Goal: Task Accomplishment & Management: Manage account settings

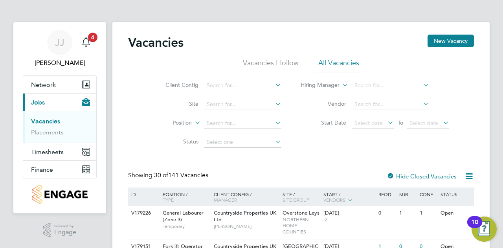
scroll to position [79, 0]
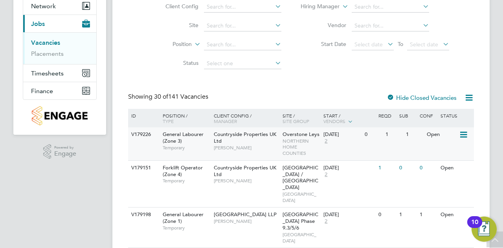
click at [466, 134] on icon at bounding box center [463, 134] width 8 height 9
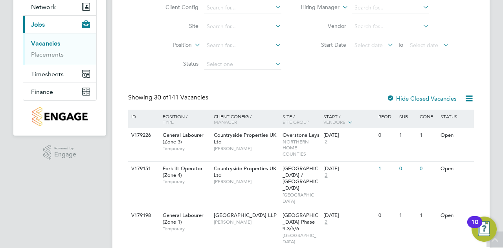
scroll to position [39, 0]
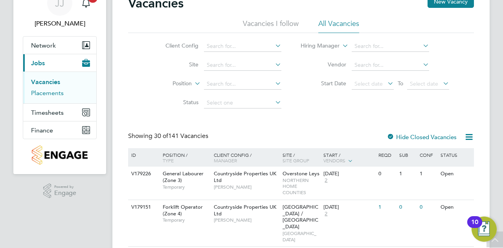
click at [48, 90] on link "Placements" at bounding box center [47, 92] width 33 height 7
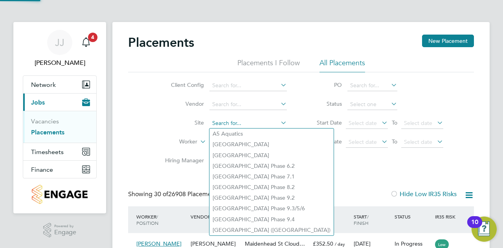
click at [229, 120] on input at bounding box center [247, 123] width 77 height 11
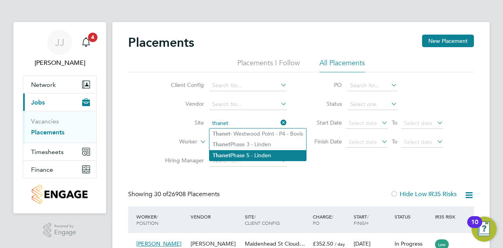
click at [247, 154] on li "Thanet Phase 5 - Linden" at bounding box center [257, 155] width 97 height 11
type input "Thanet Phase 5 - Linden"
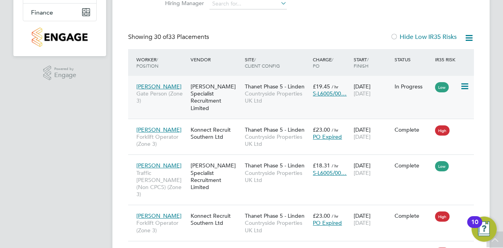
click at [262, 92] on span "Countryside Properties UK Ltd" at bounding box center [277, 97] width 64 height 14
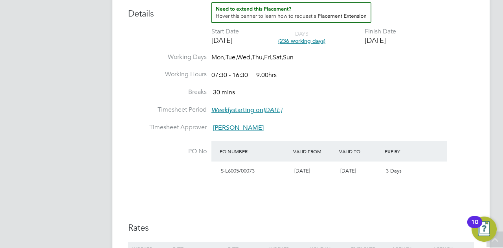
scroll to position [393, 0]
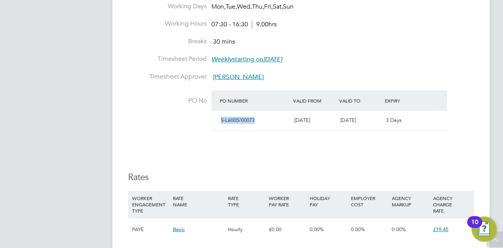
drag, startPoint x: 257, startPoint y: 119, endPoint x: 219, endPoint y: 116, distance: 38.2
click at [219, 116] on div "S-L6005/00073" at bounding box center [254, 120] width 73 height 13
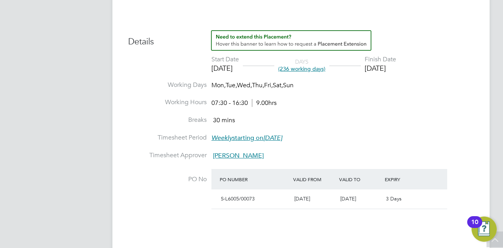
click at [262, 170] on div "PO Number Valid From Valid To Expiry" at bounding box center [329, 179] width 236 height 20
drag, startPoint x: 255, startPoint y: 198, endPoint x: 220, endPoint y: 195, distance: 35.8
click at [214, 196] on div "S-L6005/00073 06 Jan 2025 29 Aug 2025 3 Days" at bounding box center [329, 198] width 236 height 19
copy span "S-L6005/00073"
drag, startPoint x: 139, startPoint y: 52, endPoint x: 144, endPoint y: 62, distance: 11.2
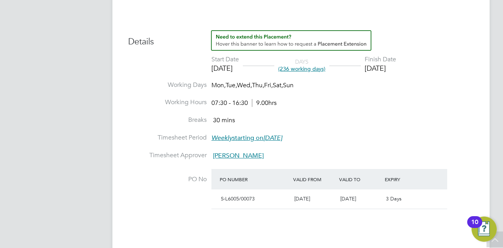
click at [139, 52] on div "Details Start Date 06 Jan 2025 DAYS (236 working days) Finish Date 29 Aug 2025 …" at bounding box center [301, 178] width 346 height 297
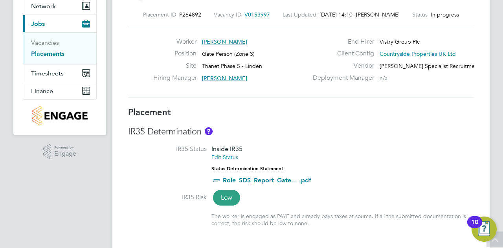
scroll to position [39, 0]
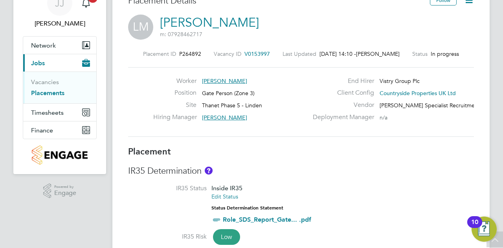
click at [47, 92] on link "Placements" at bounding box center [47, 92] width 33 height 7
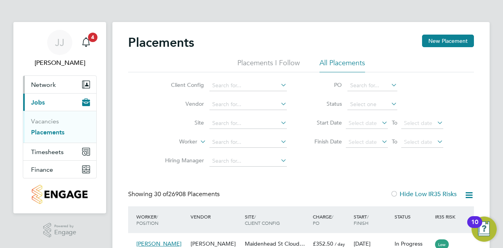
scroll to position [22, 55]
click at [52, 122] on link "Vacancies" at bounding box center [45, 120] width 28 height 7
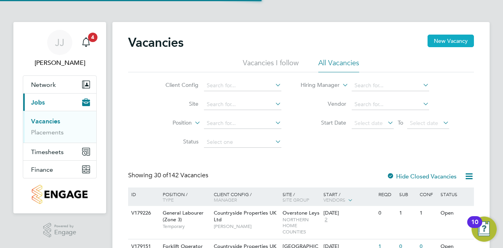
click at [451, 42] on button "New Vacancy" at bounding box center [450, 41] width 46 height 13
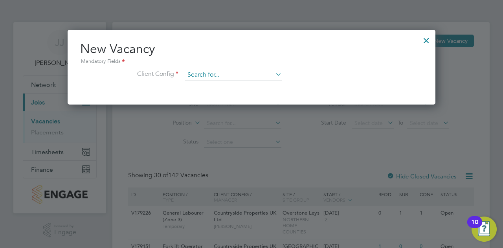
click at [231, 72] on input at bounding box center [233, 75] width 97 height 12
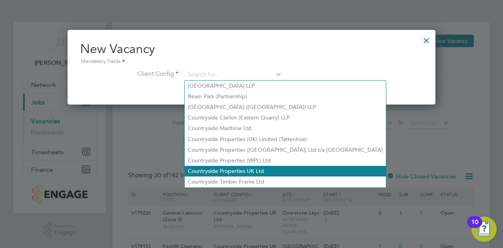
click at [249, 173] on li "Countryside Properties UK Ltd" at bounding box center [285, 171] width 201 height 11
type input "Countryside Properties UK Ltd"
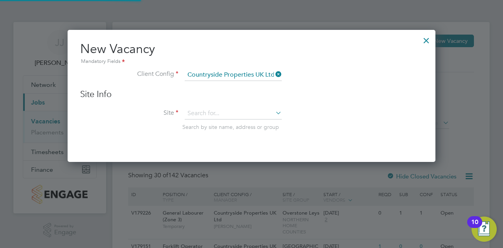
click at [211, 112] on input at bounding box center [233, 114] width 97 height 12
click at [229, 142] on li "Thane t Phase 5 - Linden" at bounding box center [234, 145] width 98 height 11
type input "Thanet Phase 5 - Linden"
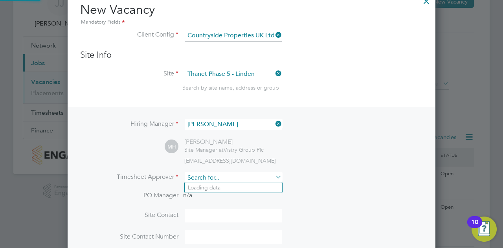
click at [202, 176] on input at bounding box center [233, 177] width 97 height 11
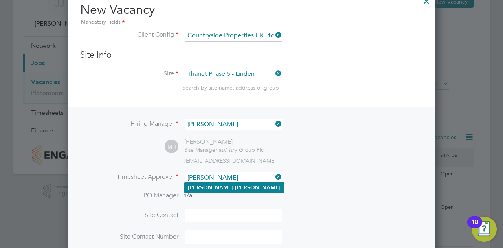
click at [201, 189] on li "Matt Hugo" at bounding box center [234, 187] width 99 height 11
type input "Matt Hugo"
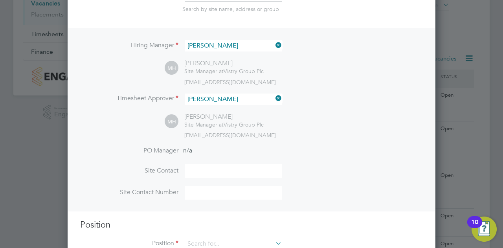
click at [202, 169] on input at bounding box center [233, 171] width 97 height 14
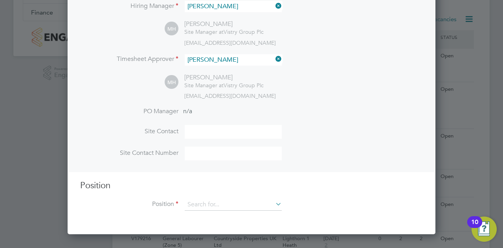
click at [210, 152] on input at bounding box center [233, 154] width 97 height 14
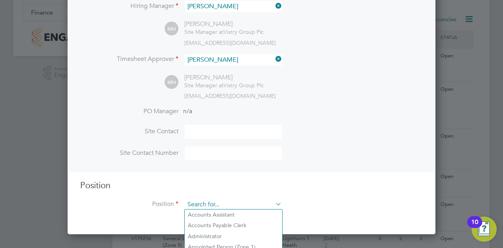
click at [198, 203] on input at bounding box center [233, 205] width 97 height 12
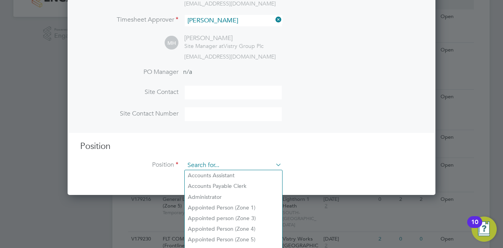
click at [214, 160] on input at bounding box center [233, 165] width 97 height 12
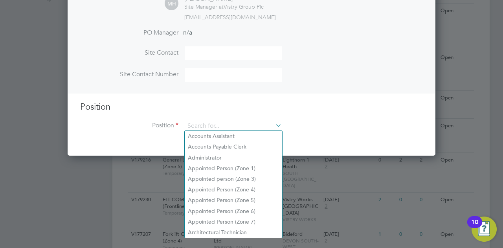
click at [369, 86] on li "Site Contact Number" at bounding box center [251, 79] width 343 height 22
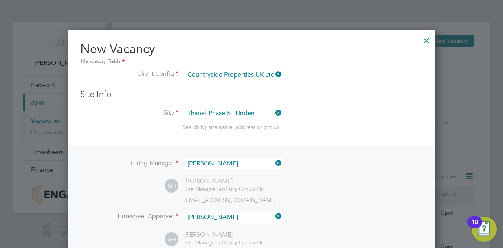
click at [425, 40] on div at bounding box center [426, 38] width 14 height 14
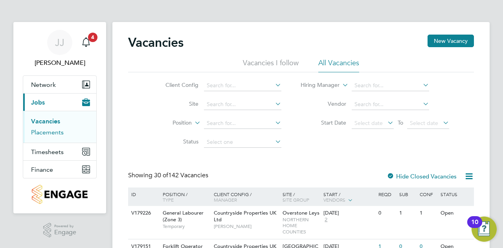
click at [60, 136] on link "Placements" at bounding box center [47, 131] width 33 height 7
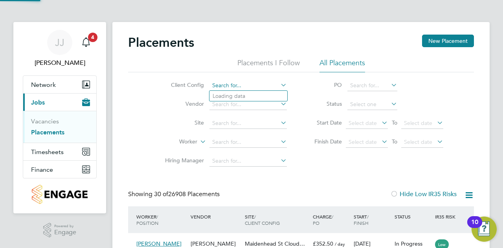
click at [222, 87] on input at bounding box center [247, 85] width 77 height 11
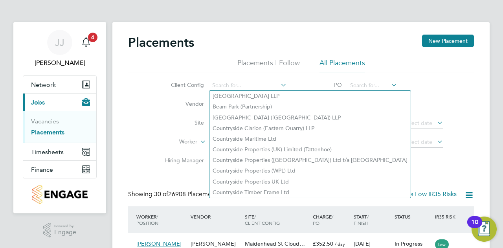
drag, startPoint x: 170, startPoint y: 115, endPoint x: 197, endPoint y: 121, distance: 27.4
click at [170, 115] on li "Site" at bounding box center [223, 123] width 148 height 19
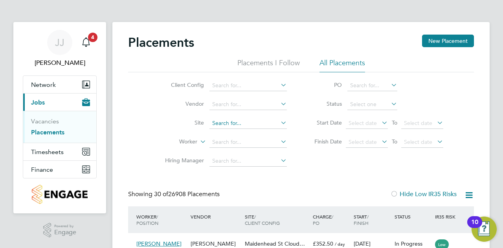
click at [229, 122] on input at bounding box center [247, 123] width 77 height 11
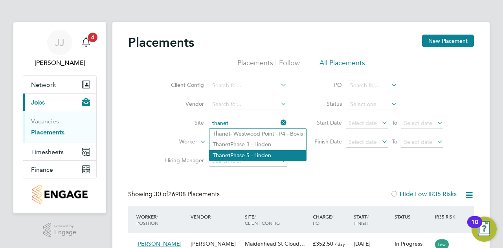
click at [266, 156] on li "Thanet Phase 5 - Linden" at bounding box center [257, 155] width 97 height 11
type input "Thanet Phase 5 - Linden"
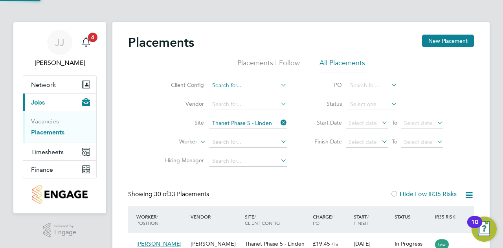
click at [231, 84] on input at bounding box center [247, 85] width 77 height 11
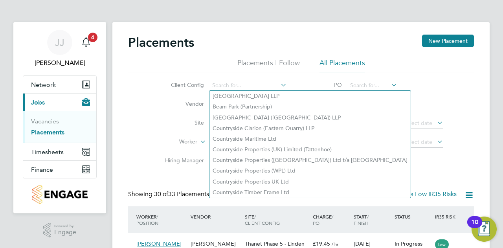
click at [151, 133] on li "Worker" at bounding box center [223, 142] width 148 height 19
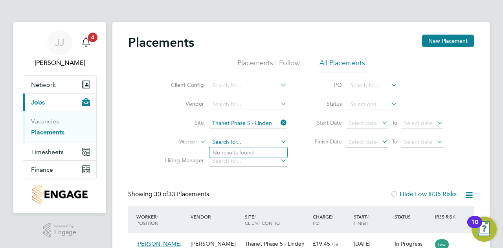
click at [240, 145] on input at bounding box center [247, 142] width 77 height 11
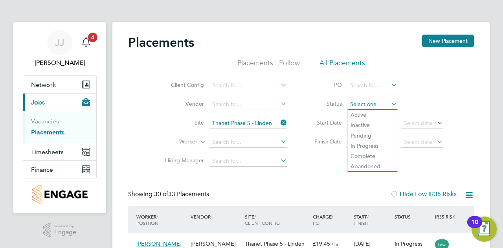
click at [372, 104] on input at bounding box center [372, 104] width 50 height 11
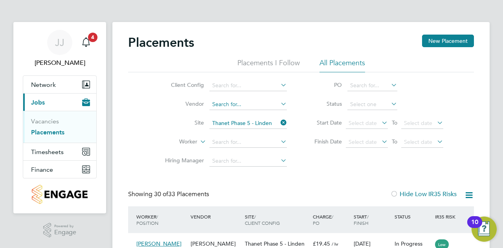
click at [234, 101] on input at bounding box center [247, 104] width 77 height 11
type input "k"
click at [242, 101] on input at bounding box center [247, 104] width 77 height 11
click at [162, 106] on label "Vendor" at bounding box center [181, 103] width 45 height 7
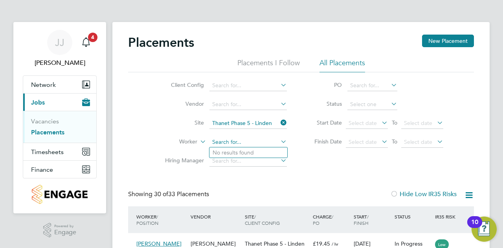
click at [225, 143] on input at bounding box center [247, 142] width 77 height 11
click at [221, 161] on input at bounding box center [247, 161] width 77 height 11
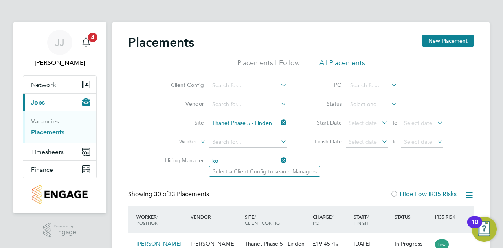
type input "k"
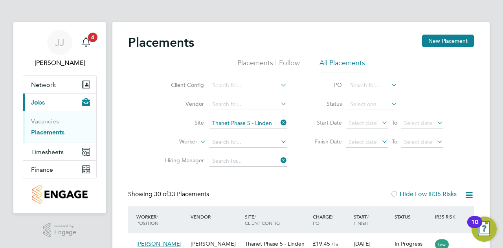
click at [338, 167] on div "Client Config Vendor Site Thanet Phase 5 - Linden Worker Hiring Manager PO Stat…" at bounding box center [301, 121] width 346 height 98
click at [228, 84] on input at bounding box center [247, 85] width 77 height 11
click at [263, 182] on li "Countryside Properties UK Ltd" at bounding box center [309, 181] width 201 height 11
type input "Countryside Properties UK Ltd"
click at [246, 105] on input at bounding box center [247, 104] width 77 height 11
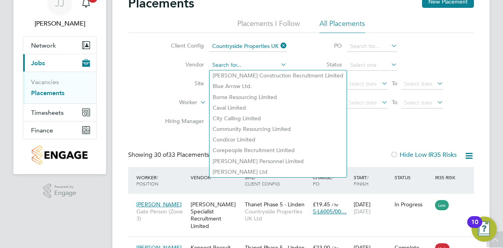
click at [229, 62] on input at bounding box center [247, 65] width 77 height 11
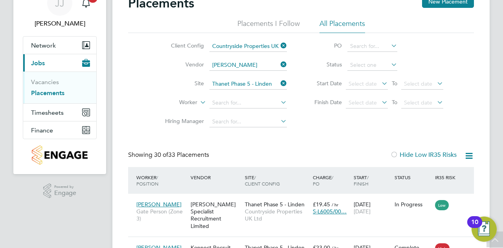
click at [235, 77] on li "Konn ect Recruit Southern Ltd" at bounding box center [265, 75] width 113 height 11
type input "Konnect Recruit Southern Ltd"
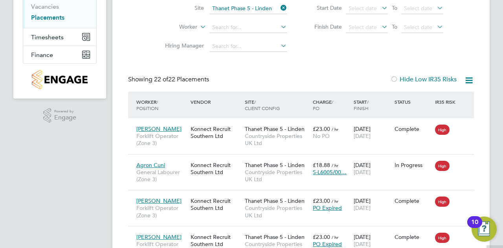
scroll to position [196, 0]
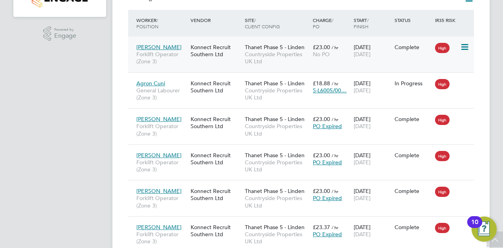
click at [304, 57] on span "Countryside Properties UK Ltd" at bounding box center [277, 58] width 64 height 14
click at [254, 48] on span "Thanet Phase 5 - Linden" at bounding box center [275, 47] width 60 height 7
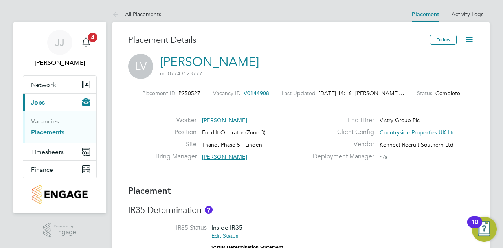
click at [472, 38] on icon at bounding box center [469, 40] width 10 height 10
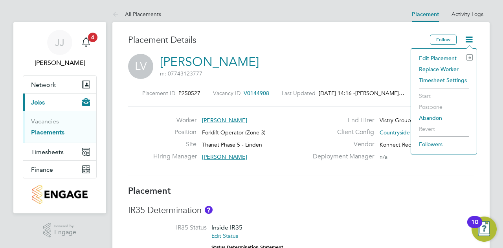
click at [441, 59] on li "Edit Placement e" at bounding box center [444, 58] width 58 height 11
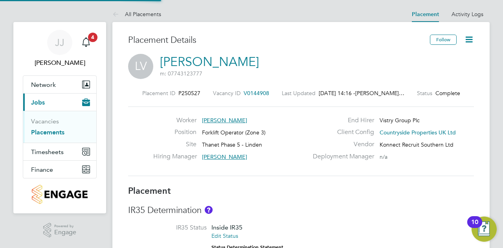
type input "Tommy Nolan"
type input "14 Oct 2024"
type input "08 Nov 2024"
type input "07:30"
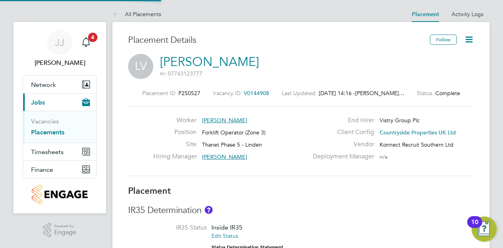
type input "16:30"
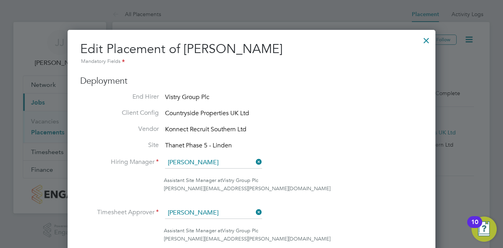
click at [429, 38] on div at bounding box center [426, 38] width 14 height 14
